Goal: Transaction & Acquisition: Purchase product/service

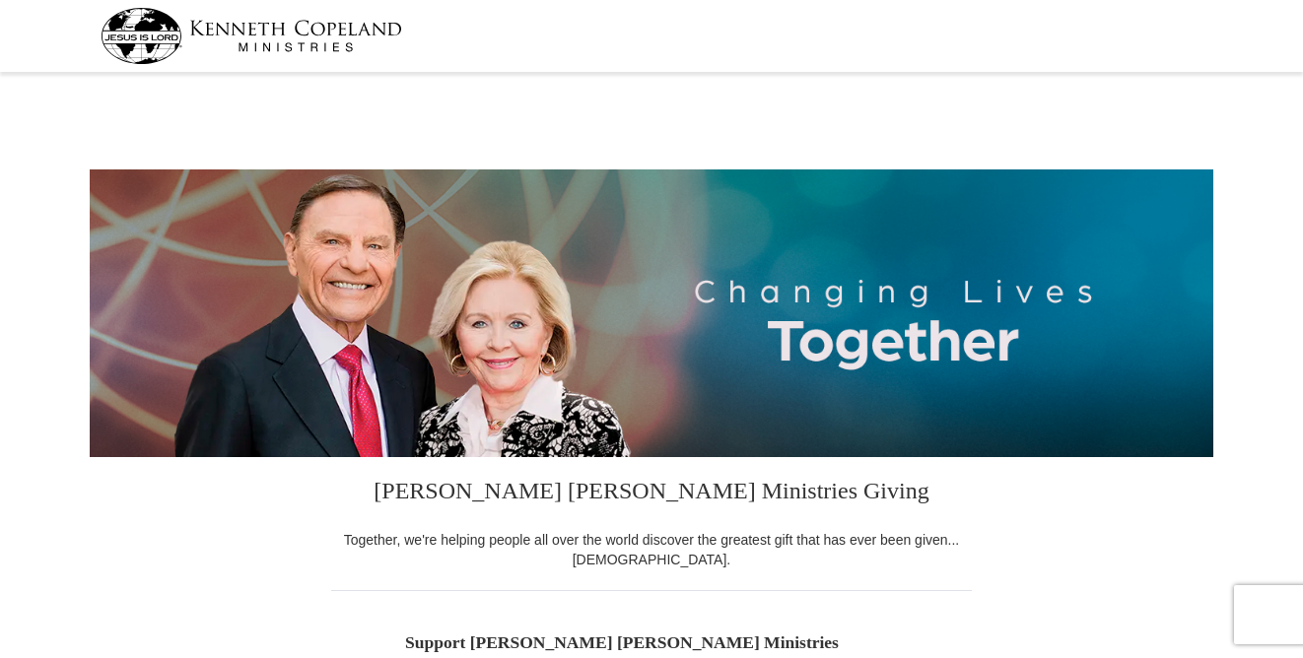
select select "GA"
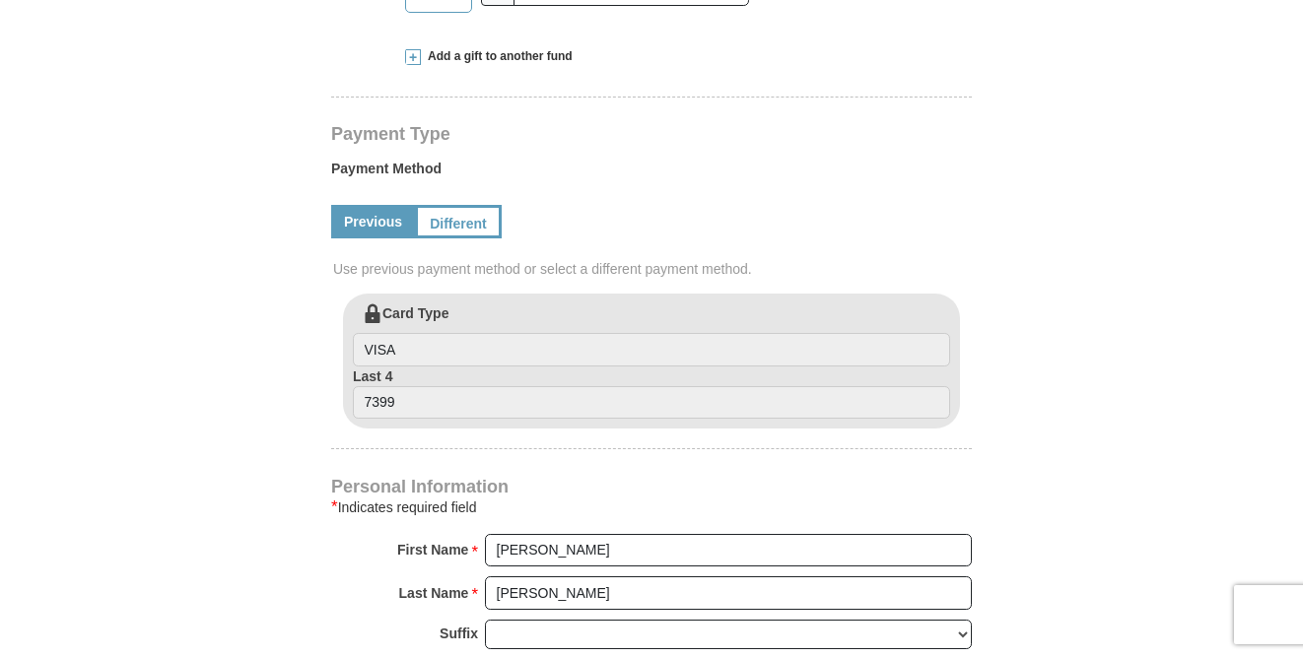
scroll to position [846, 0]
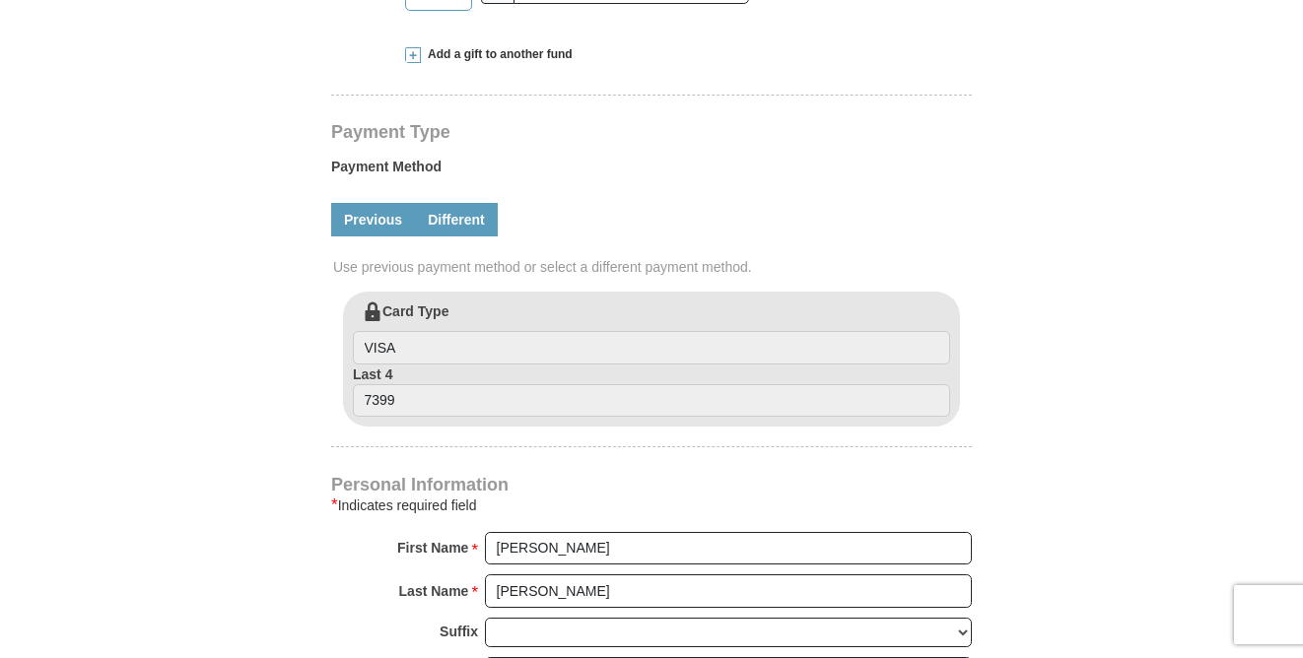
click at [461, 217] on link "Different" at bounding box center [456, 220] width 83 height 34
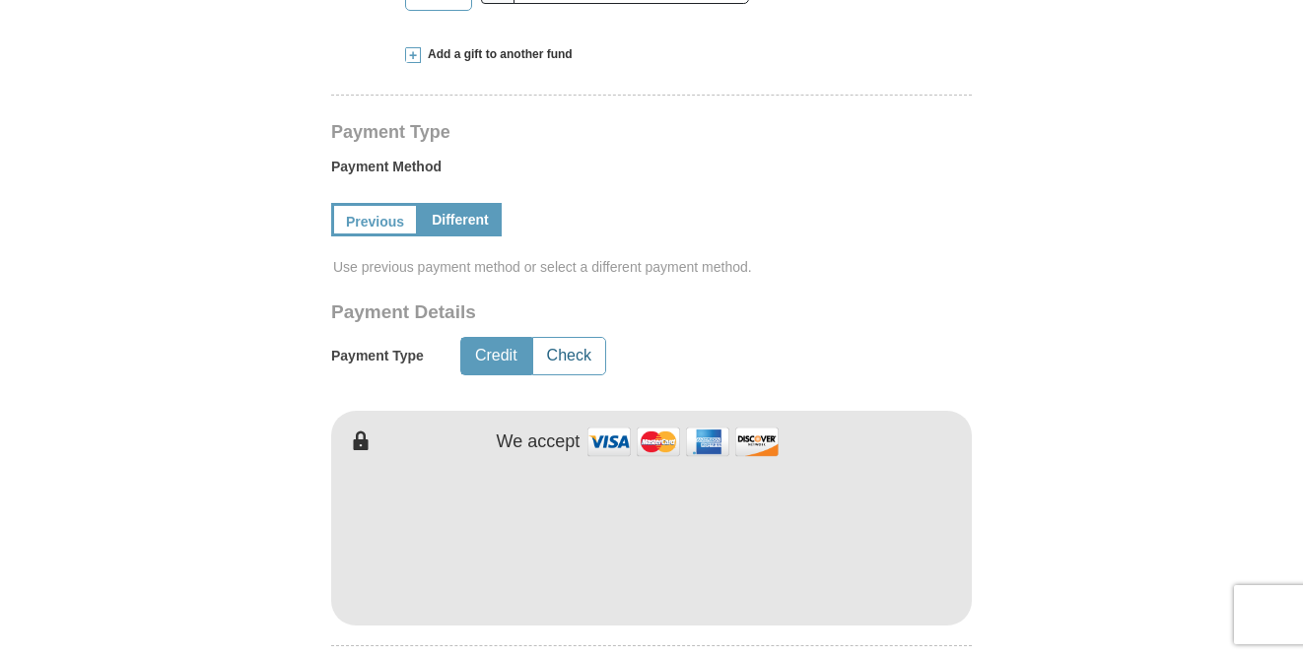
click at [561, 355] on button "Check" at bounding box center [569, 356] width 72 height 36
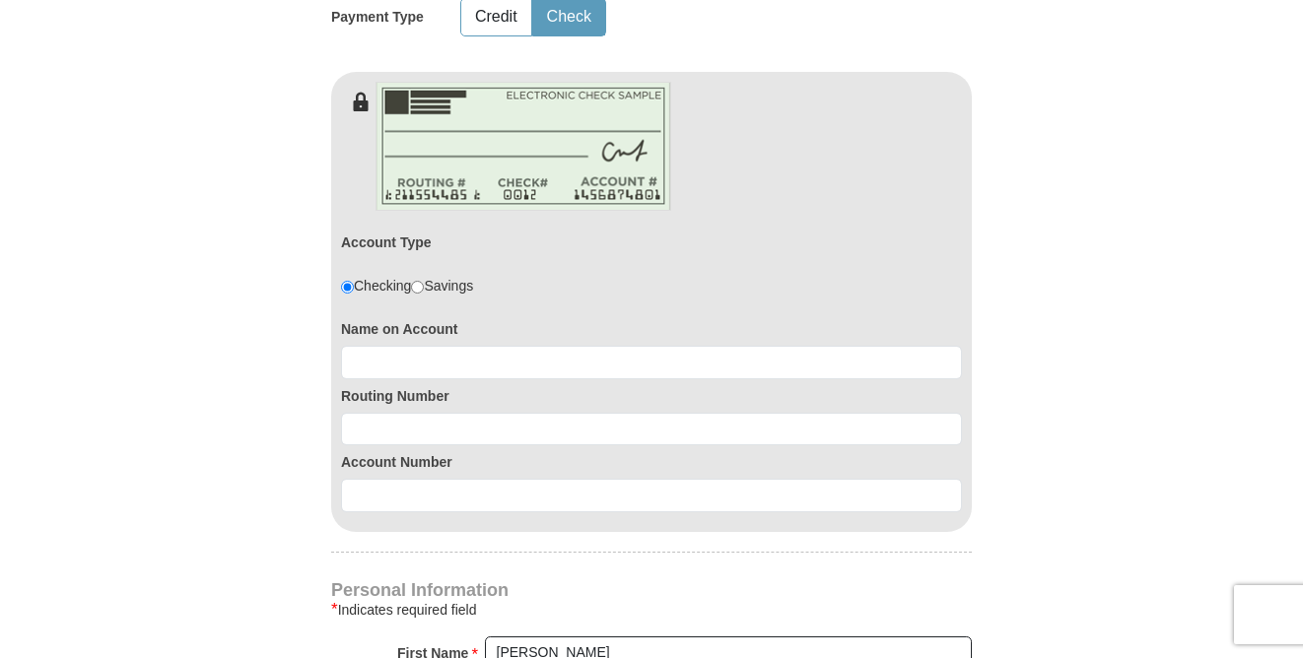
scroll to position [1189, 0]
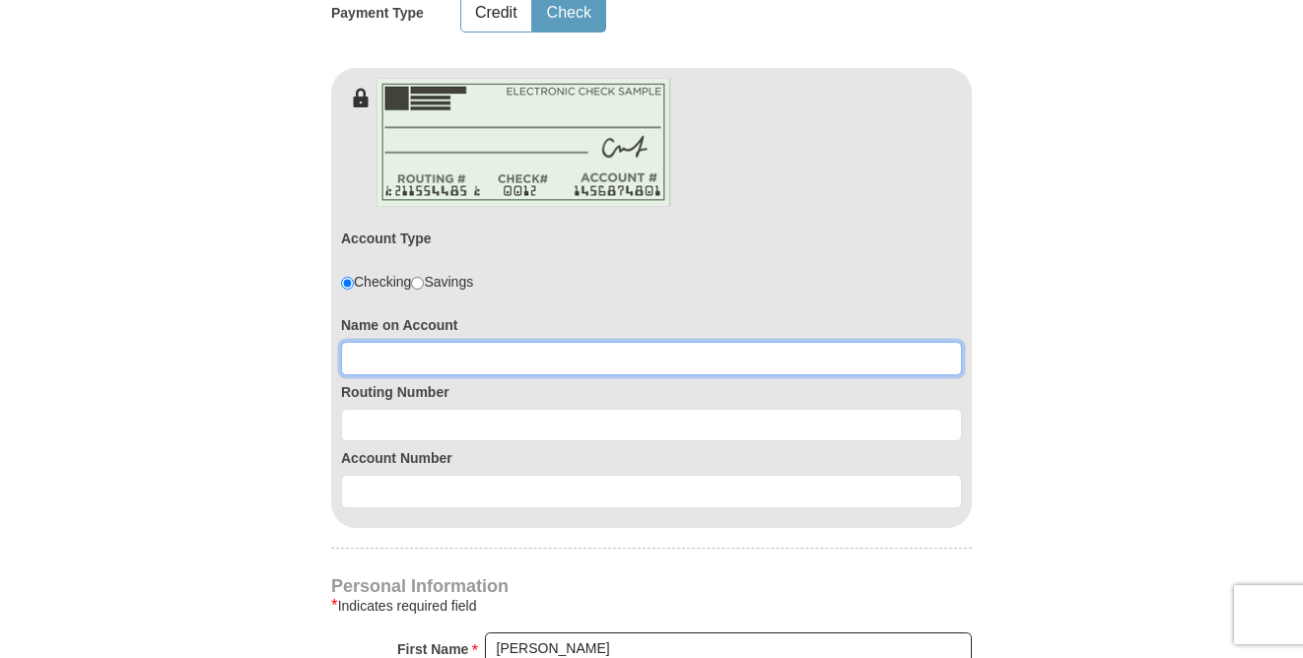
click at [363, 353] on input at bounding box center [651, 359] width 621 height 34
type input "Deborah Walsh"
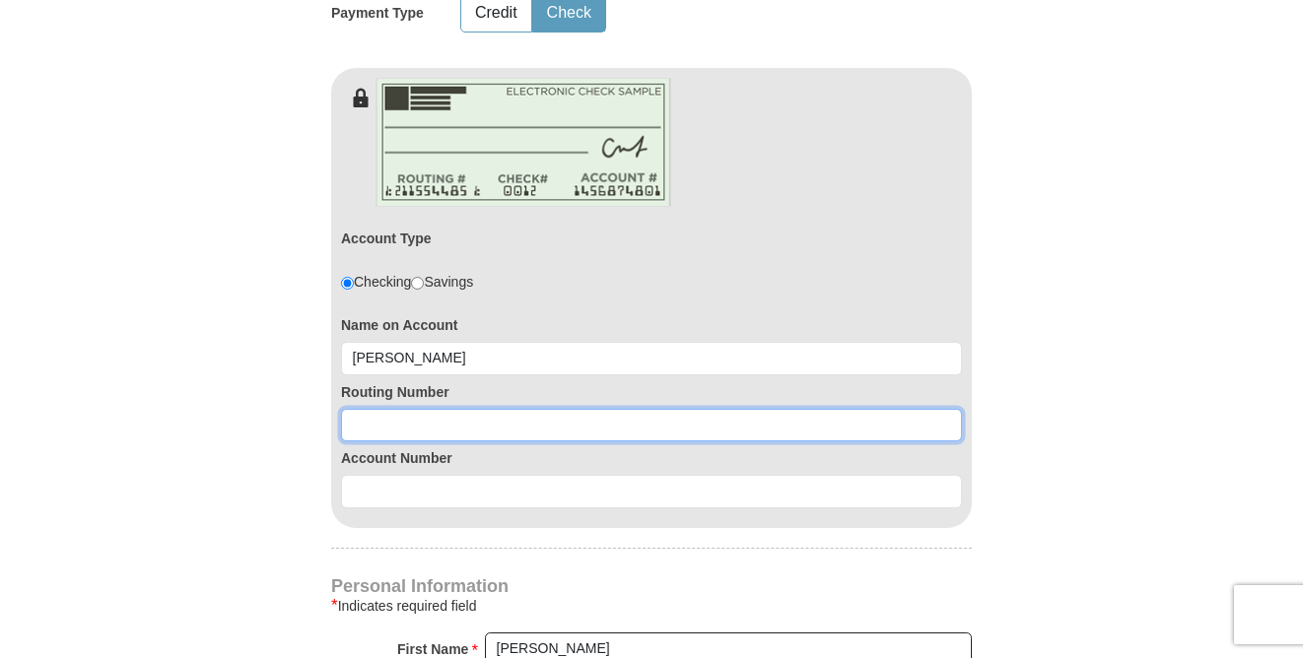
click at [357, 428] on input at bounding box center [651, 426] width 621 height 34
type input "256074974"
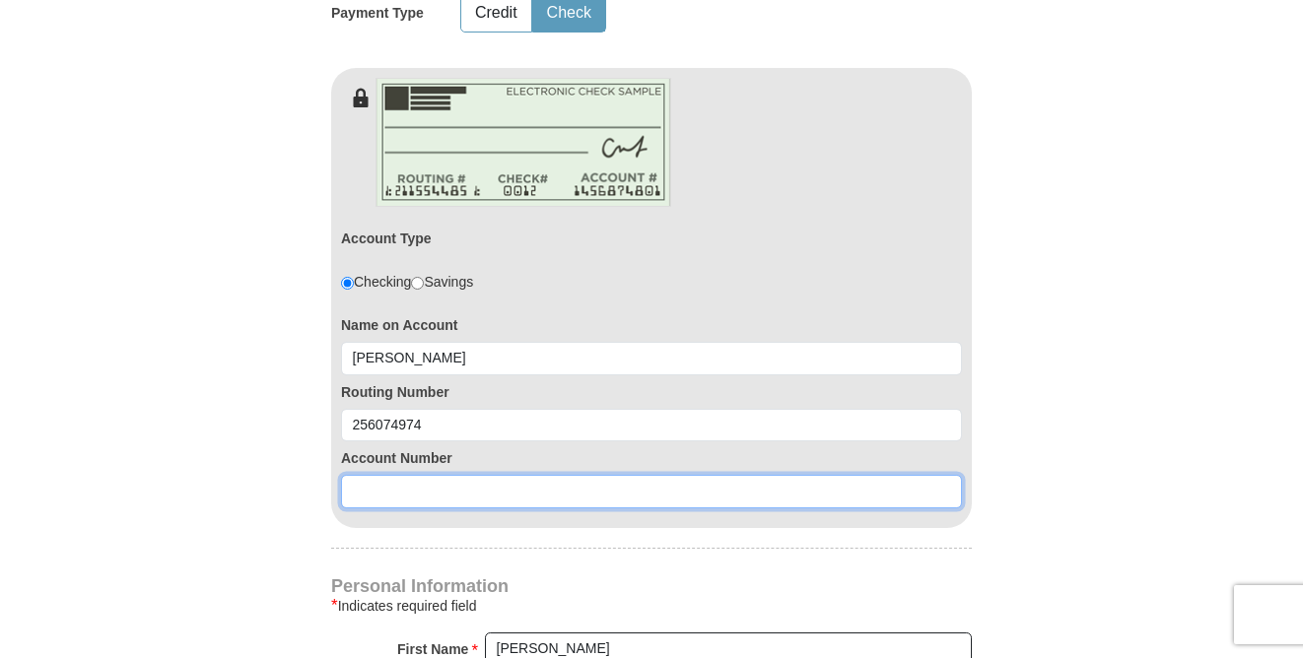
click at [361, 492] on input at bounding box center [651, 492] width 621 height 34
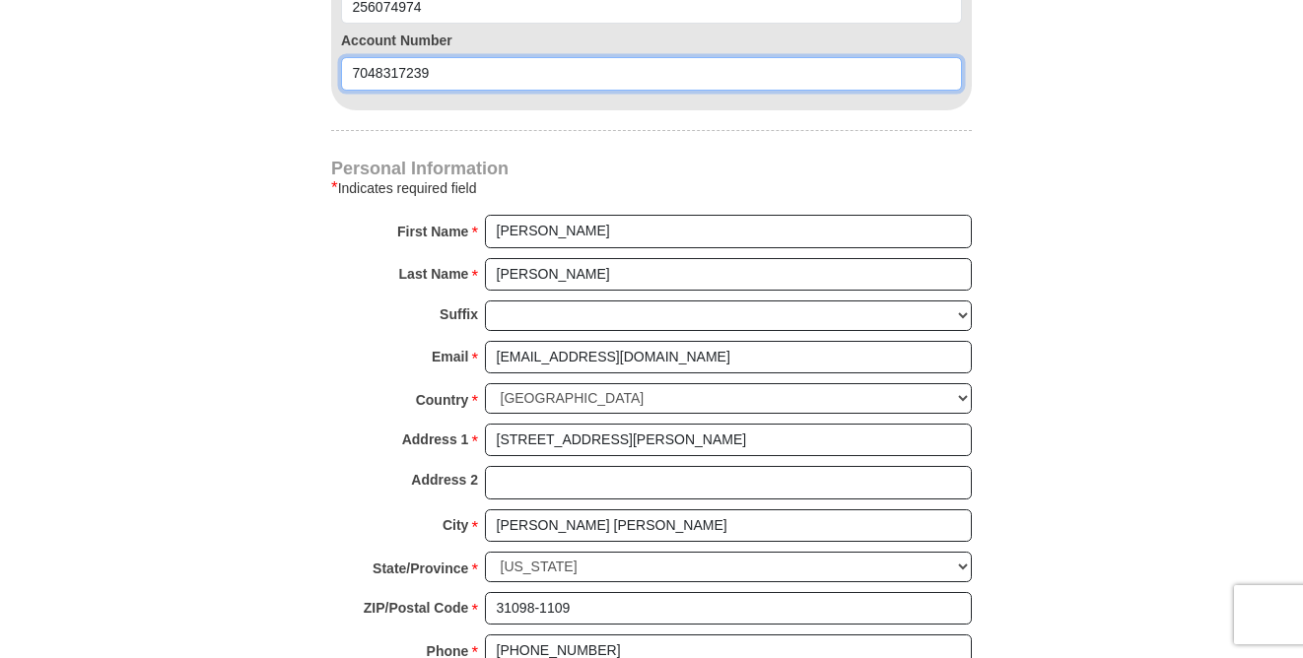
scroll to position [1613, 0]
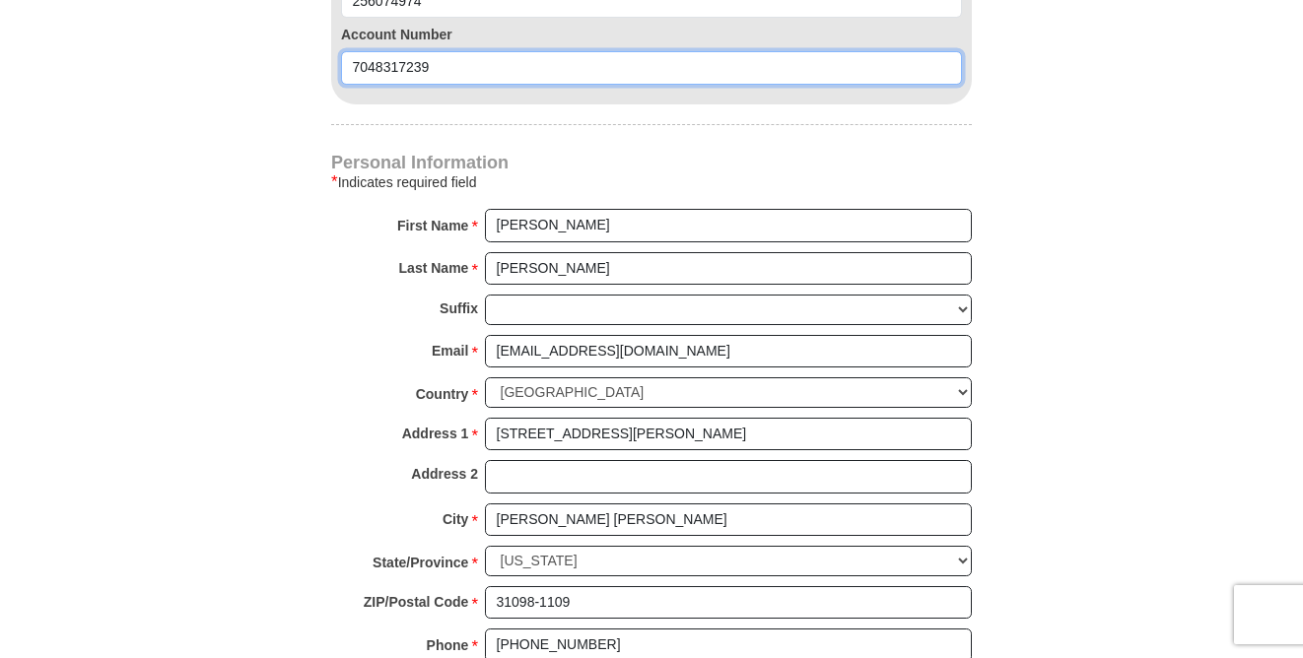
type input "7048317239"
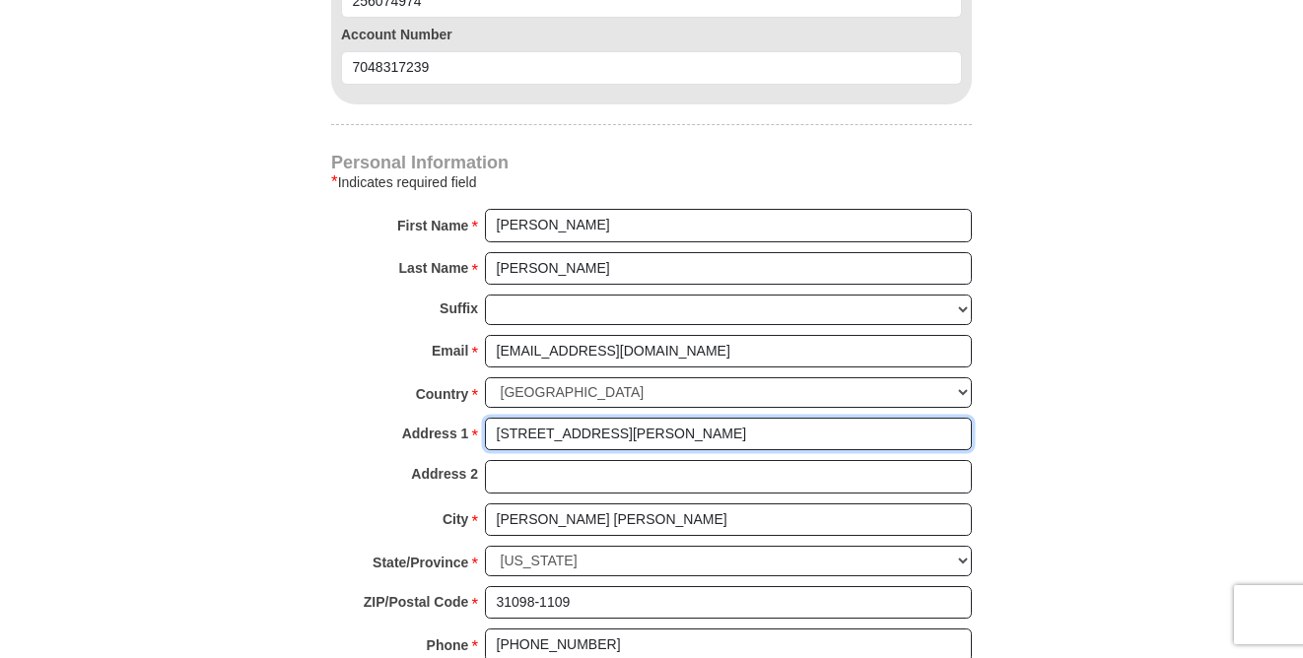
click at [617, 434] on input "706 Randolph Ave" at bounding box center [728, 435] width 487 height 34
type input "7"
type input "69 Athenia Drive"
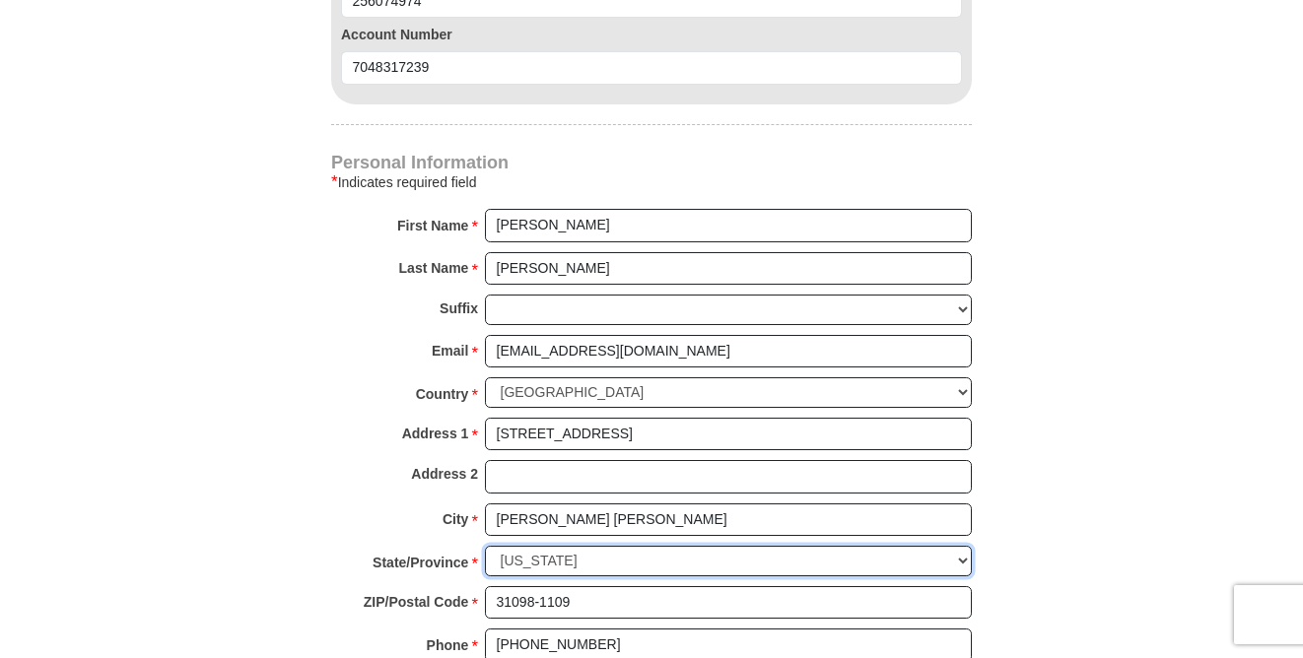
select select "FL"
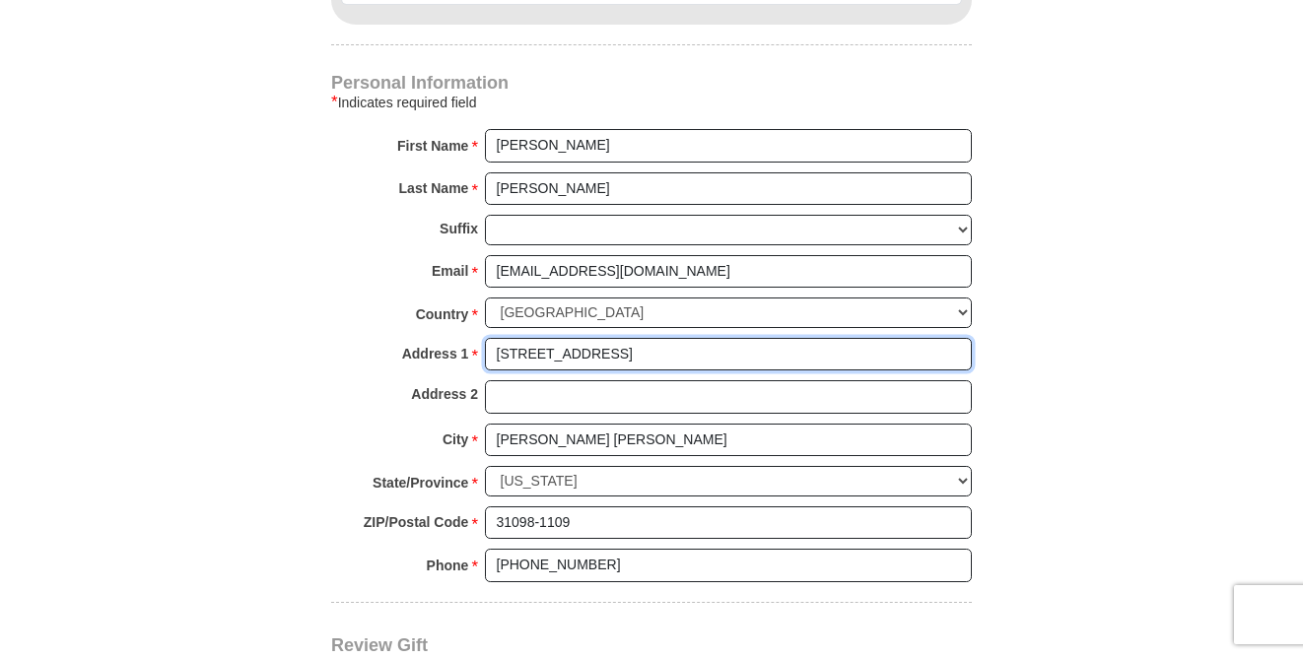
scroll to position [1696, 0]
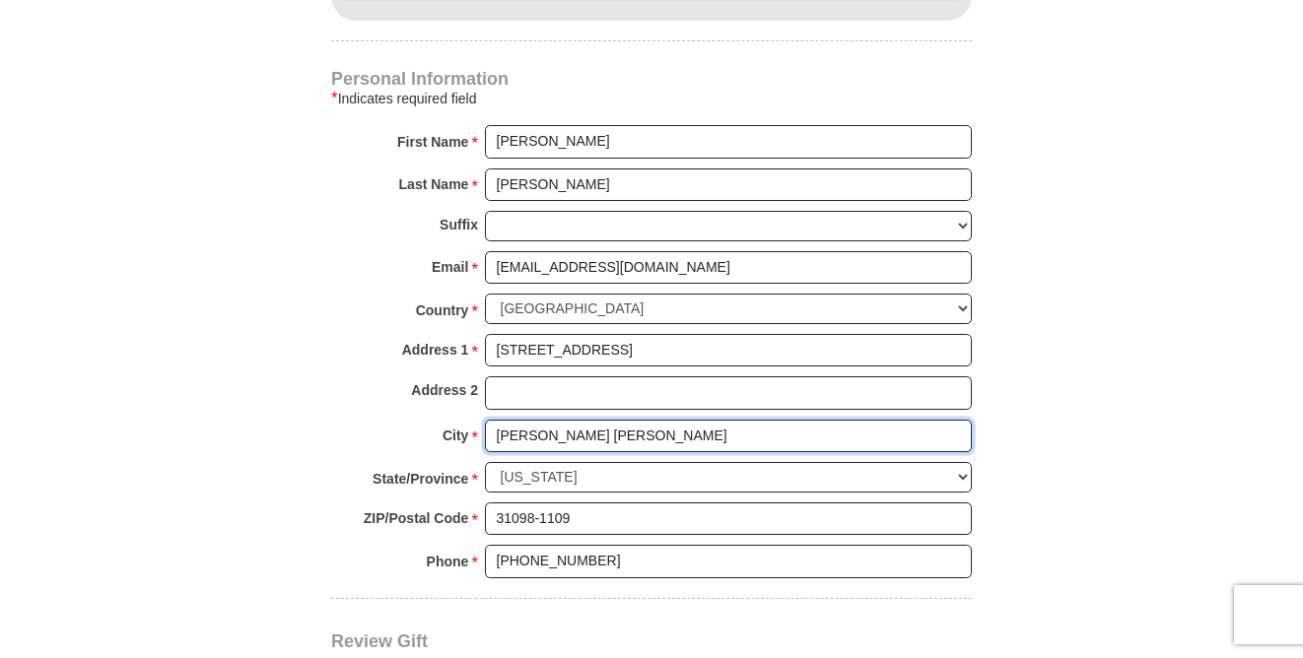
click at [607, 433] on input "Warner Robins" at bounding box center [728, 437] width 487 height 34
type input "W"
type input "Homosassa"
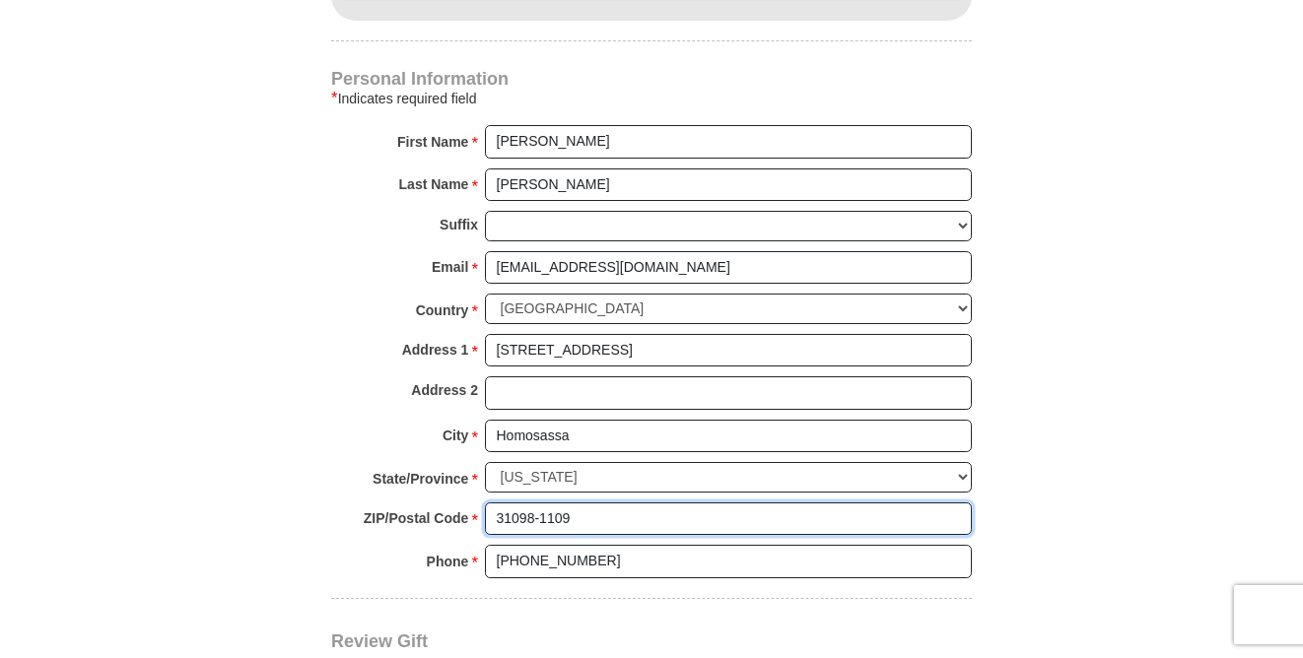
click at [560, 524] on input "31098-1109" at bounding box center [728, 520] width 487 height 34
type input "3"
type input "34446"
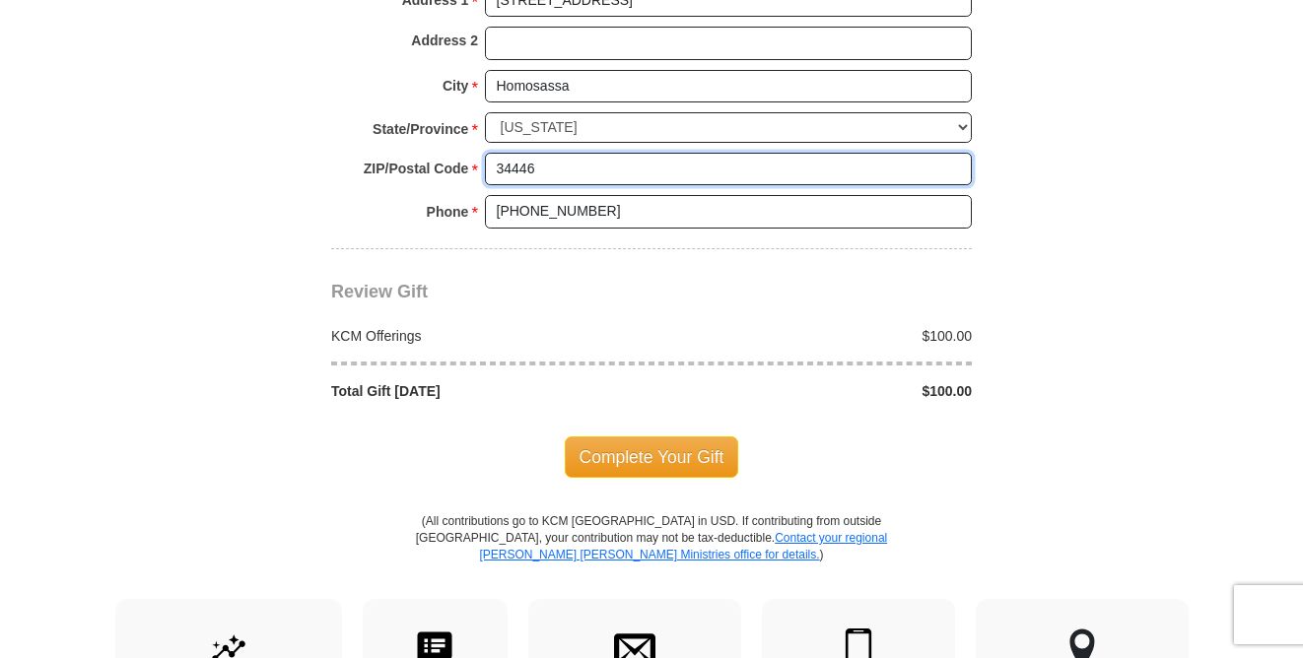
scroll to position [2066, 0]
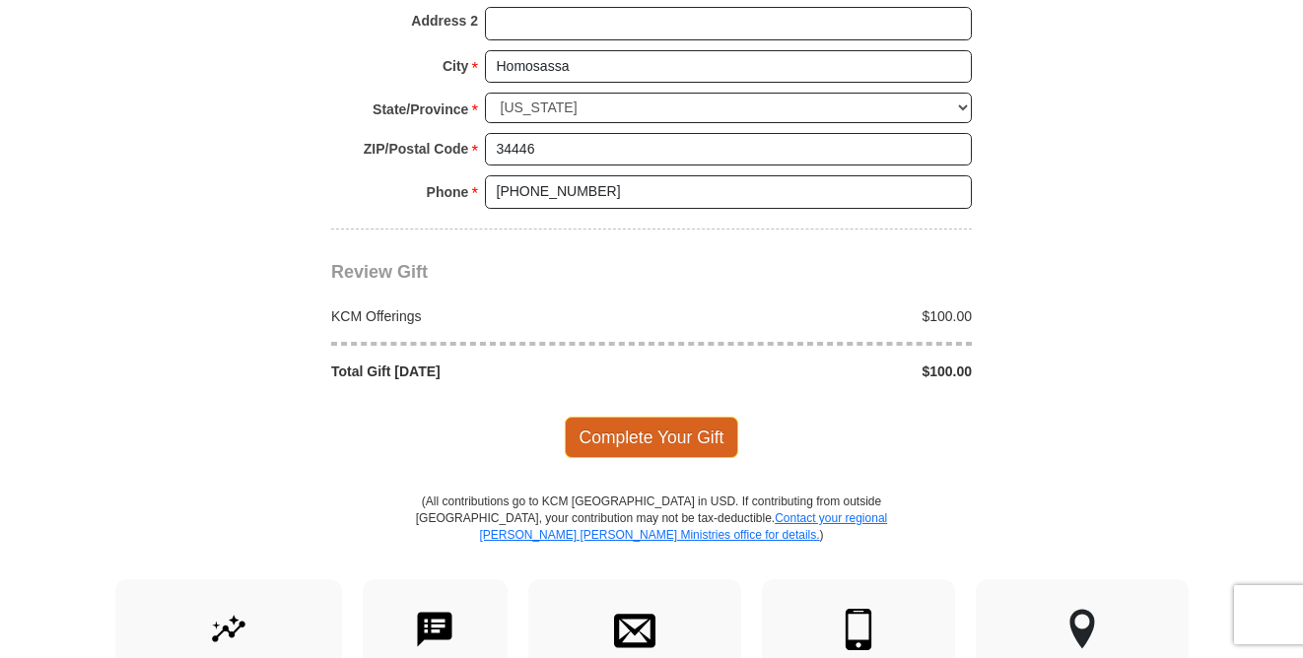
click at [663, 434] on span "Complete Your Gift" at bounding box center [652, 437] width 174 height 41
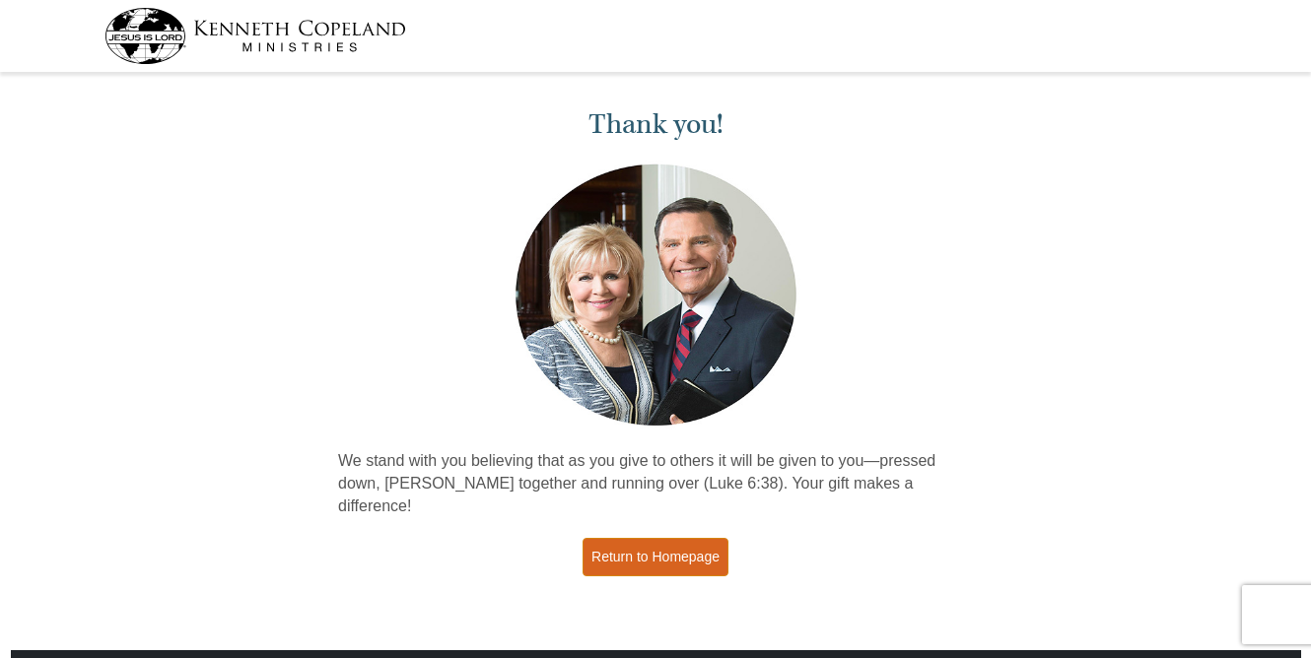
click at [643, 538] on link "Return to Homepage" at bounding box center [656, 557] width 146 height 38
